Goal: Complete application form

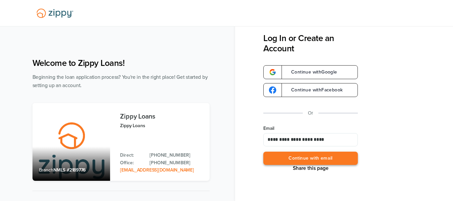
type input "**********"
click at [306, 157] on button "Continue with email" at bounding box center [310, 159] width 94 height 14
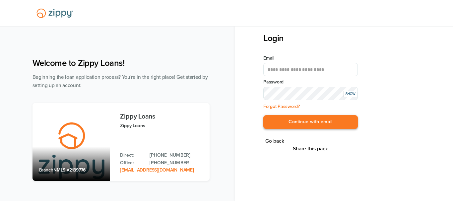
click at [311, 120] on button "Continue with email" at bounding box center [310, 122] width 94 height 14
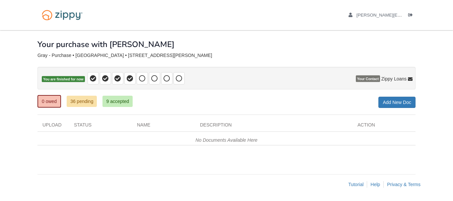
click at [145, 94] on div "× × × Pending Add Document Notice document will be included in the email sent t…" at bounding box center [226, 99] width 378 height 138
